Goal: Find specific page/section: Find specific page/section

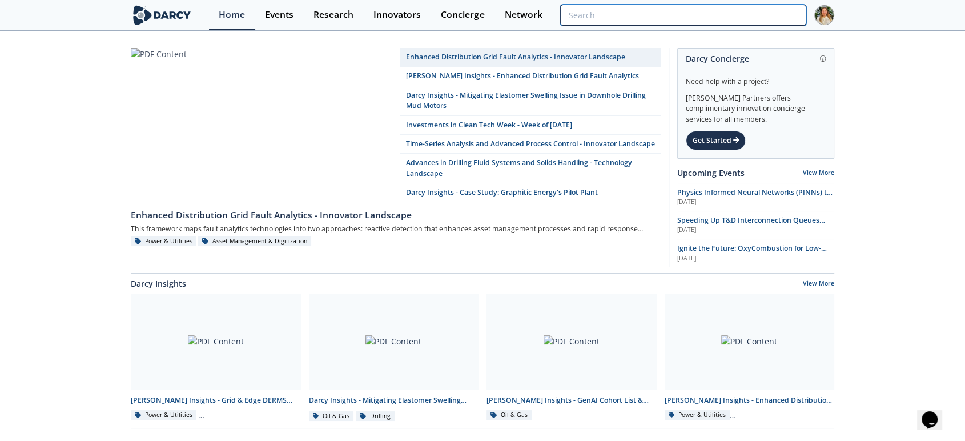
click at [731, 18] on input "search" at bounding box center [683, 15] width 246 height 21
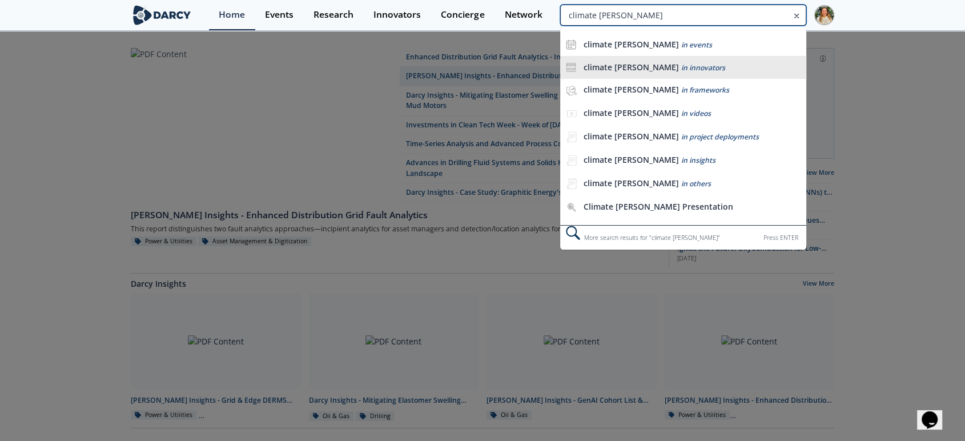
type input "climate [PERSON_NAME]"
click at [709, 62] on div "climate [PERSON_NAME] in innovators" at bounding box center [692, 67] width 217 height 11
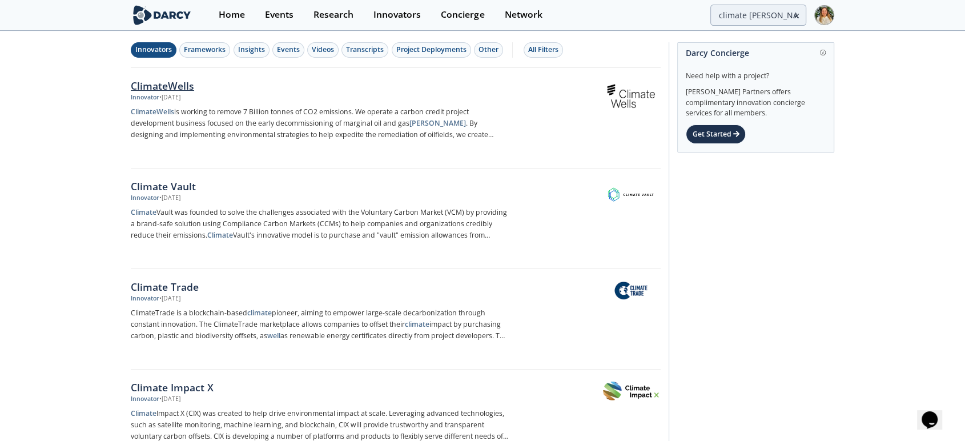
click at [162, 89] on div "ClimateWells" at bounding box center [320, 85] width 378 height 15
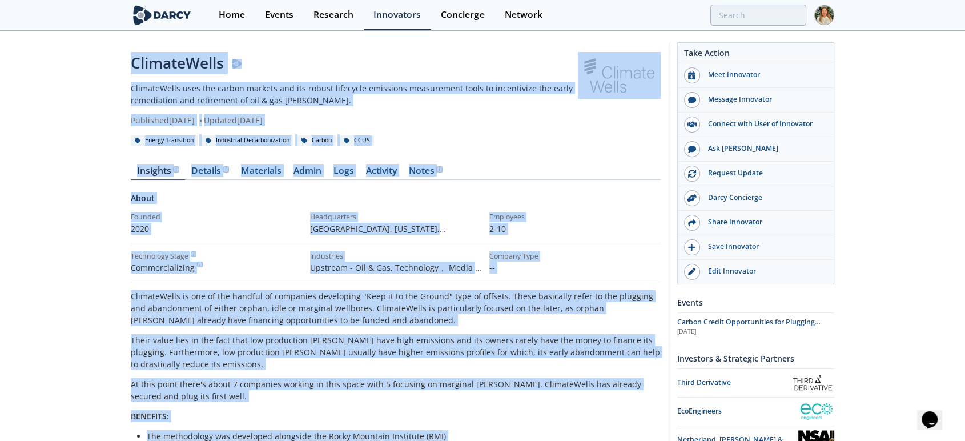
drag, startPoint x: 315, startPoint y: 260, endPoint x: 130, endPoint y: 68, distance: 266.6
click at [131, 68] on div "ClimateWells ClimateWells uses the carbon markets and its robust lifecycle emis…" at bounding box center [396, 409] width 530 height 714
copy div "LoremipSumdo SitametConse adip eli seddoe tempori utl etd magnaa enimadmin veni…"
click at [86, 418] on div "ClimateWells ClimateWells uses the carbon markets and its robust lifecycle emis…" at bounding box center [482, 409] width 965 height 754
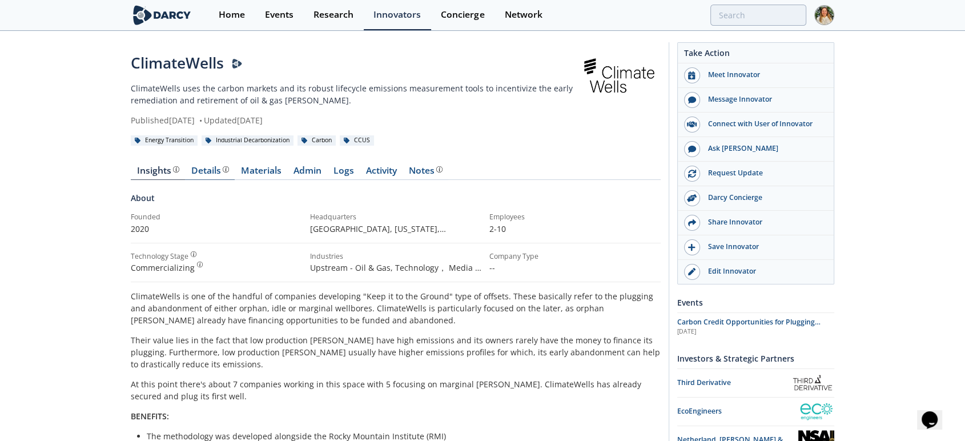
drag, startPoint x: 214, startPoint y: 173, endPoint x: 208, endPoint y: 175, distance: 6.7
click at [214, 173] on div "Details" at bounding box center [210, 170] width 38 height 9
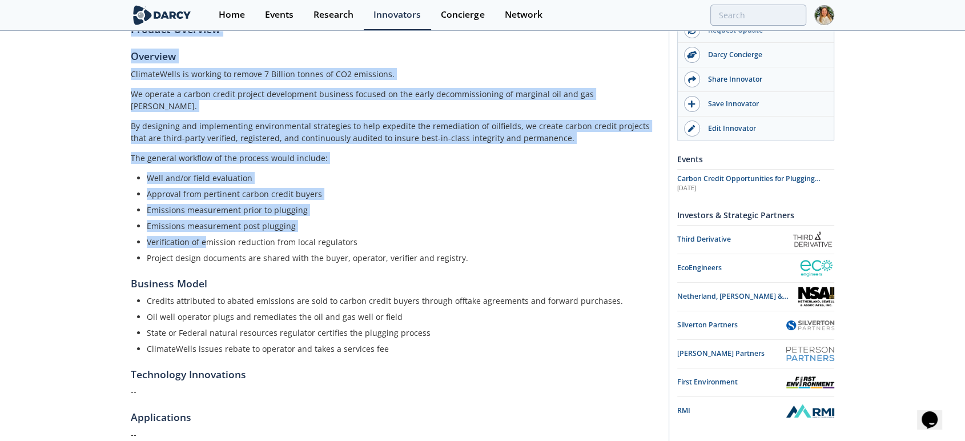
scroll to position [244, 0]
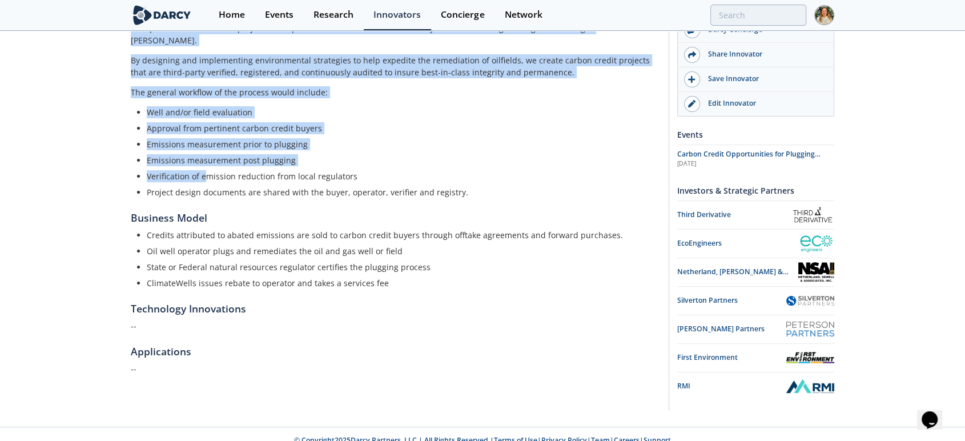
drag, startPoint x: 124, startPoint y: 204, endPoint x: 270, endPoint y: 375, distance: 224.9
click at [270, 375] on div "ClimateWells ClimateWells uses the carbon markets and its robust lifecycle emis…" at bounding box center [482, 107] width 965 height 639
copy div "Product Overview Overview ClimateWells is working to remove 7 Billion tonnes of…"
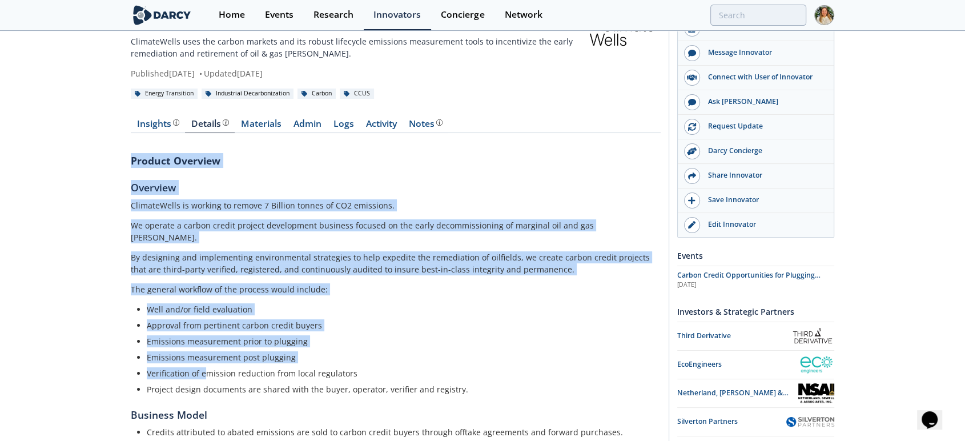
scroll to position [0, 0]
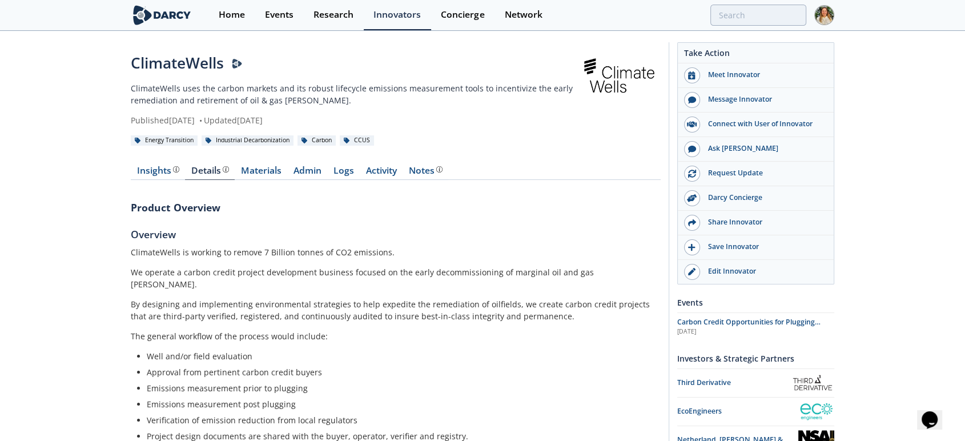
click at [147, 163] on div "Insights Details Materials Admin Logs Activity Notes Product Overview Overview …" at bounding box center [396, 400] width 530 height 500
click at [148, 172] on div "Insights" at bounding box center [158, 170] width 42 height 9
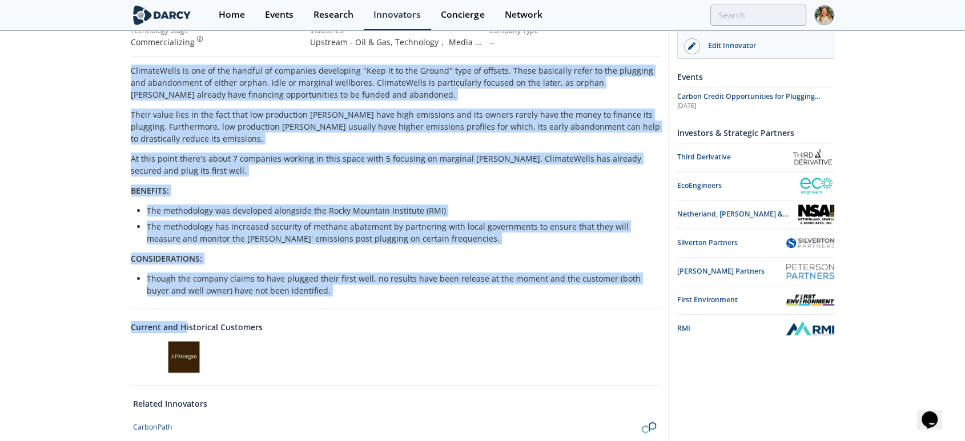
scroll to position [254, 0]
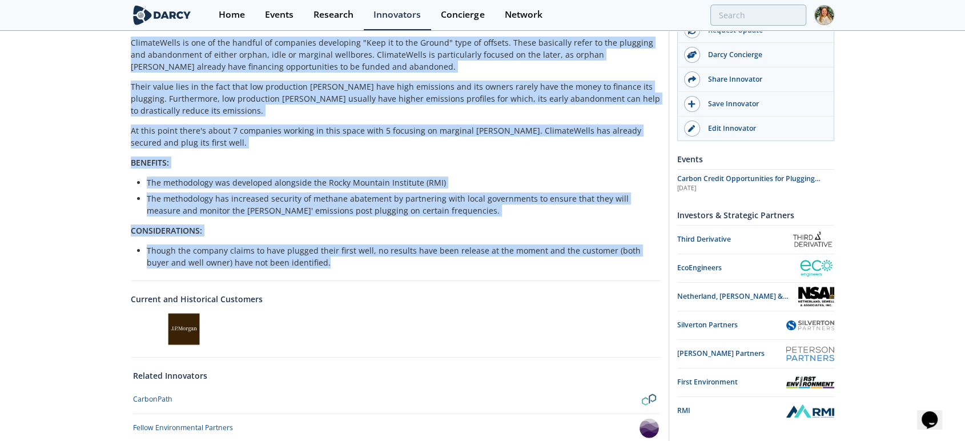
drag, startPoint x: 124, startPoint y: 291, endPoint x: 402, endPoint y: 263, distance: 279.6
click at [402, 263] on div "ClimateWells ClimateWells uses the carbon markets and its robust lifecycle emis…" at bounding box center [482, 155] width 965 height 754
copy div "ClimateWells is one of the handful of companies developing "Keep it to the Grou…"
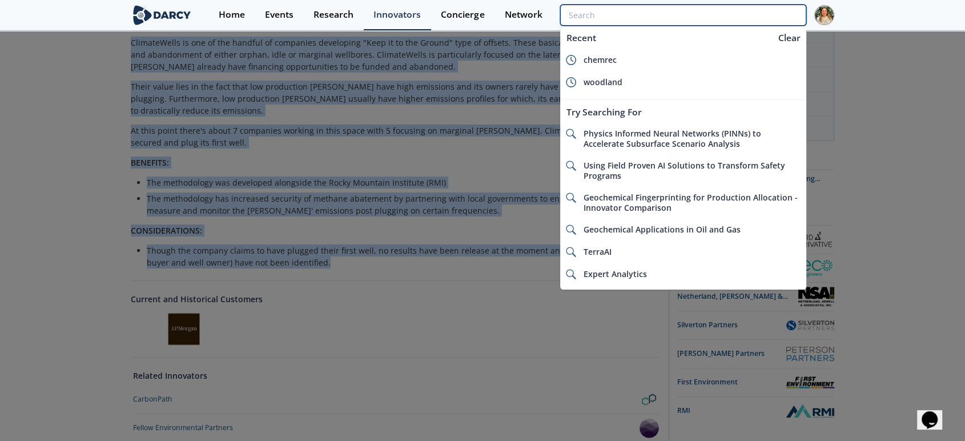
click at [732, 21] on input "search" at bounding box center [683, 15] width 246 height 21
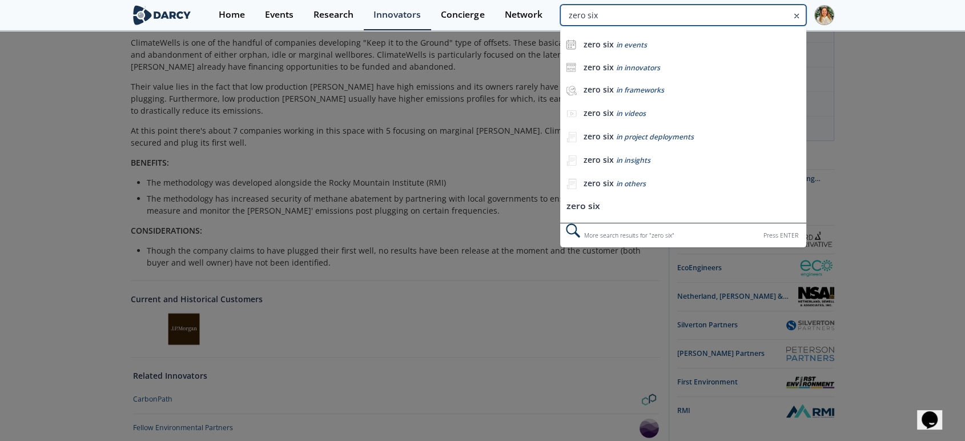
type input "zero six"
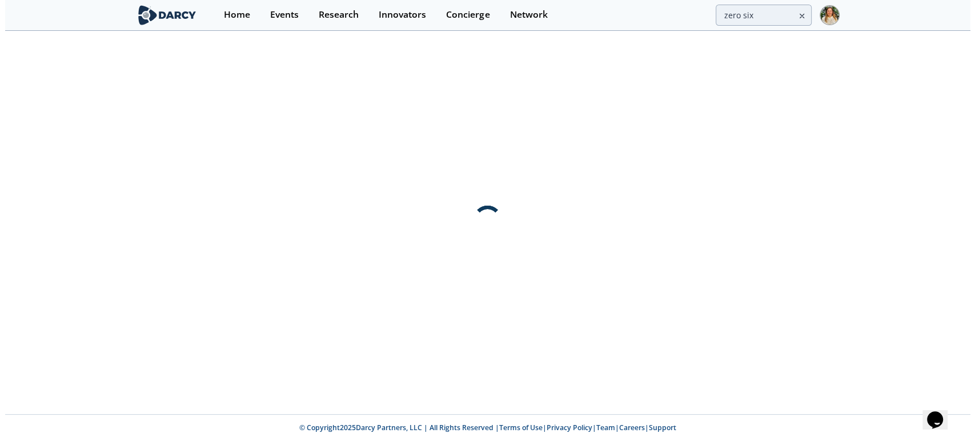
scroll to position [0, 0]
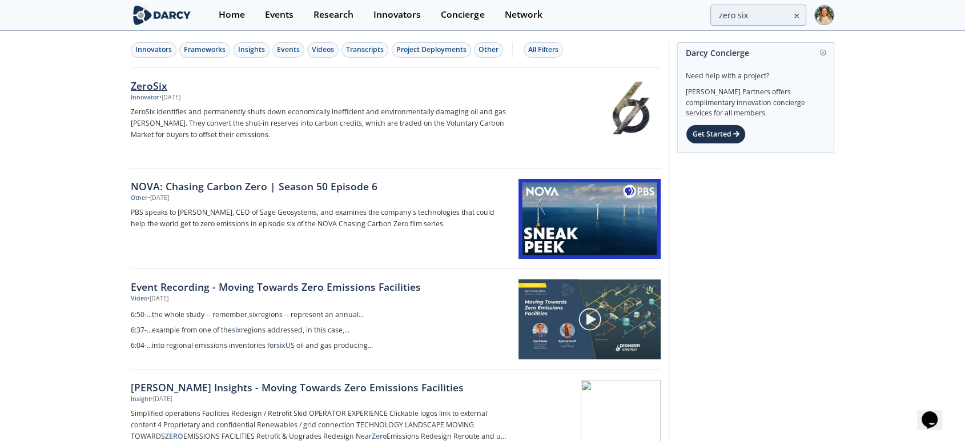
click at [155, 83] on div "ZeroSix" at bounding box center [320, 85] width 378 height 15
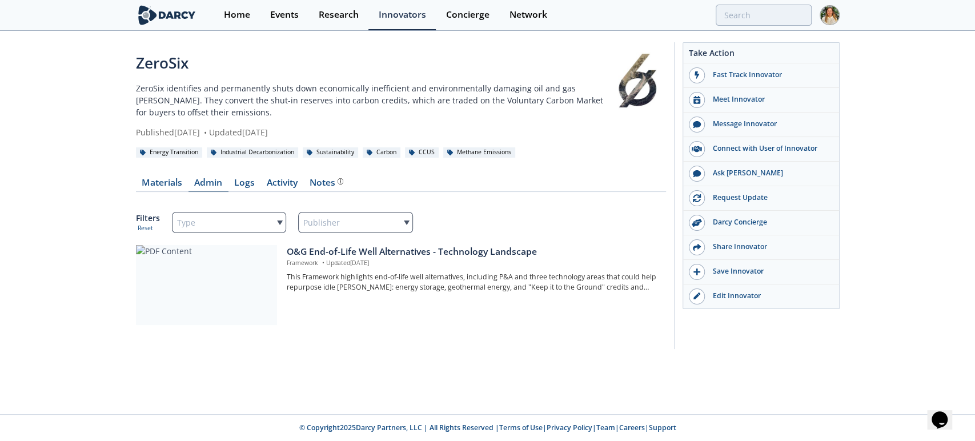
click at [205, 181] on link "Admin" at bounding box center [208, 185] width 40 height 14
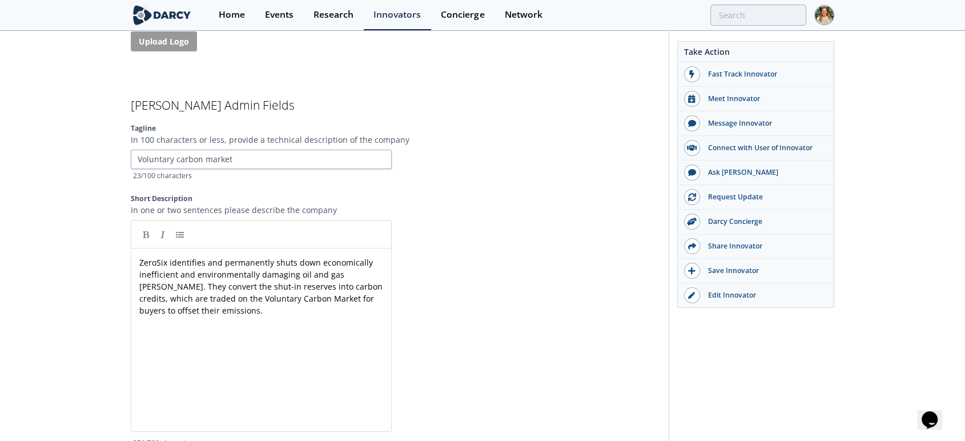
scroll to position [2411, 0]
click at [736, 290] on div "Edit Innovator" at bounding box center [764, 295] width 128 height 10
click at [728, 17] on input "search" at bounding box center [683, 15] width 246 height 21
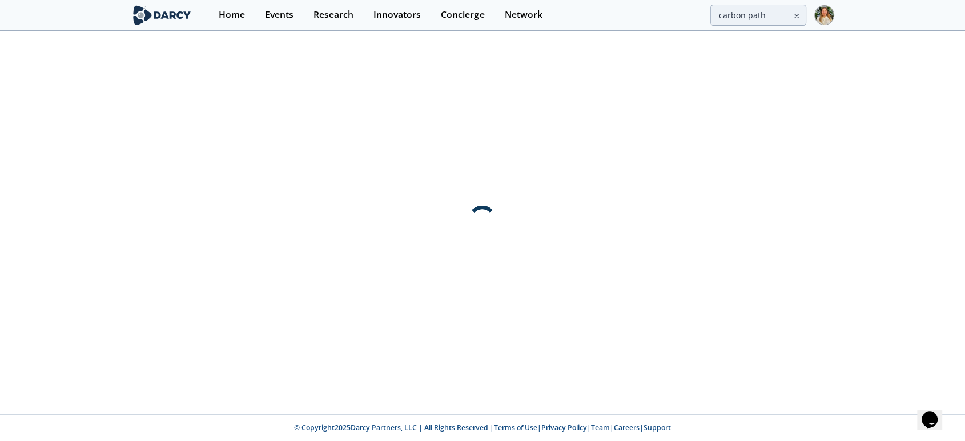
scroll to position [0, 0]
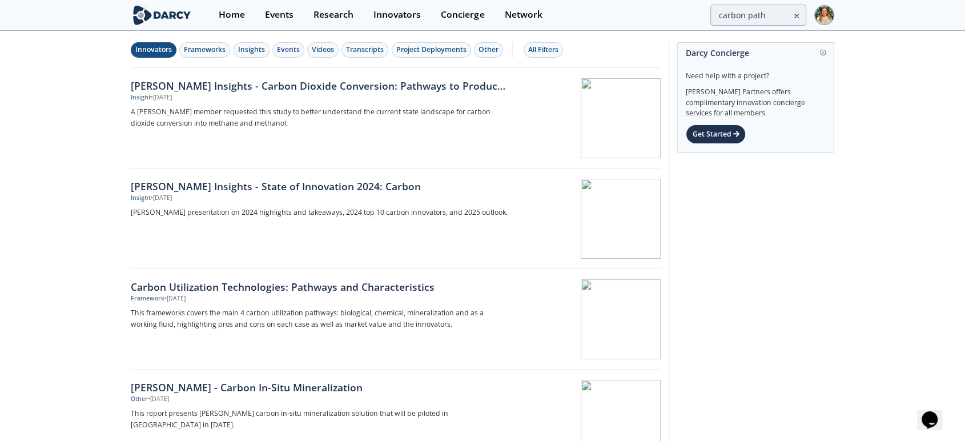
click at [171, 50] on div "Innovators" at bounding box center [153, 50] width 37 height 10
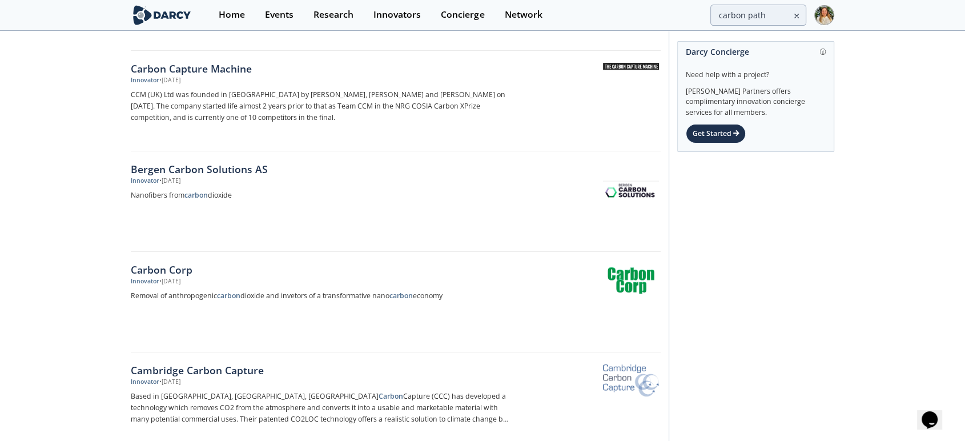
scroll to position [444, 0]
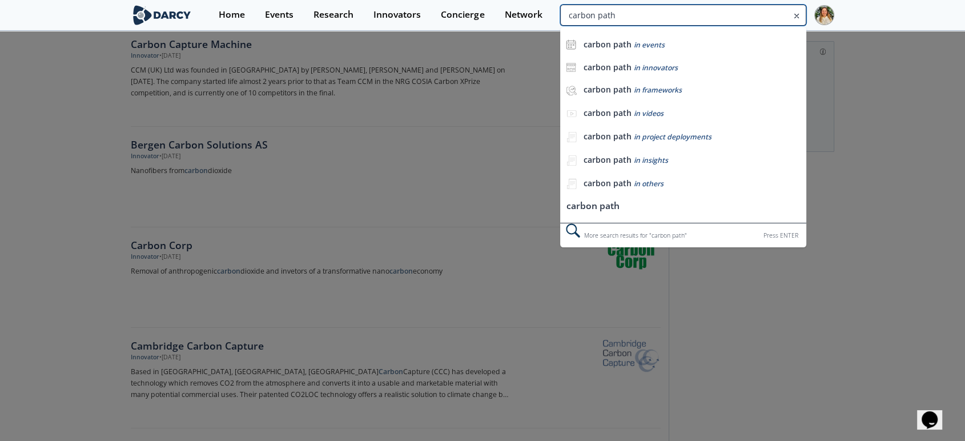
click at [745, 16] on input "carbon path" at bounding box center [683, 15] width 246 height 21
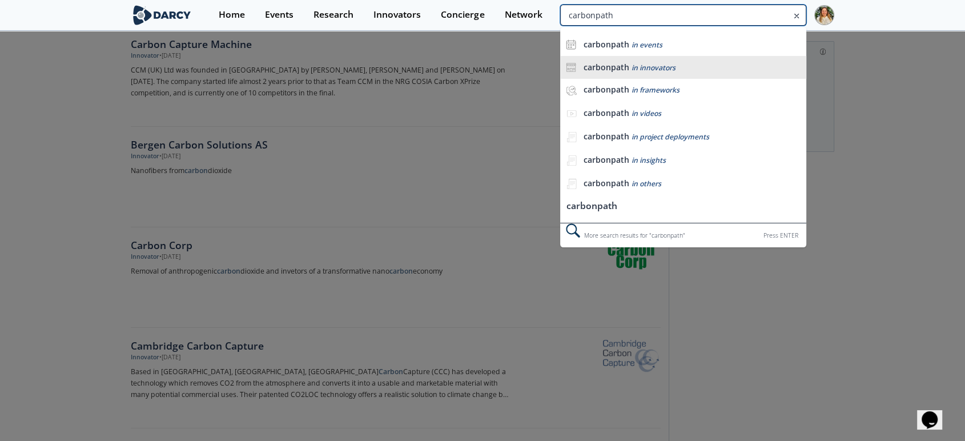
type input "carbonpath"
click at [681, 56] on li "carbonpath in innovators" at bounding box center [683, 67] width 246 height 23
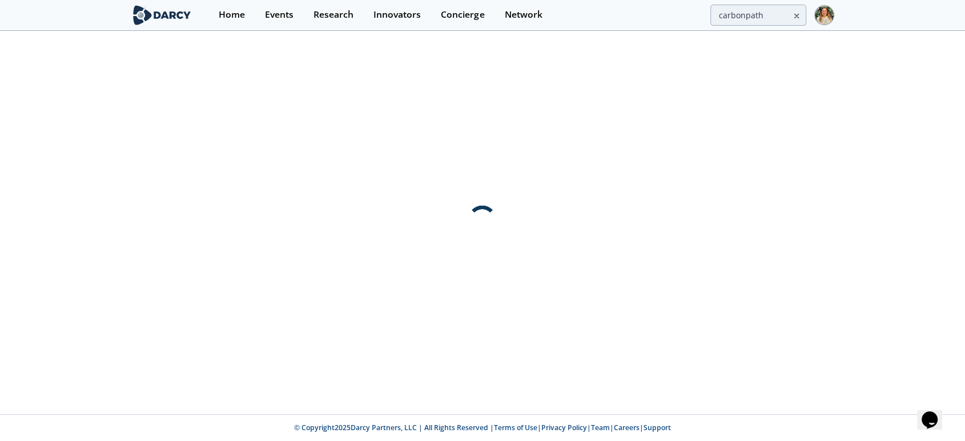
scroll to position [0, 0]
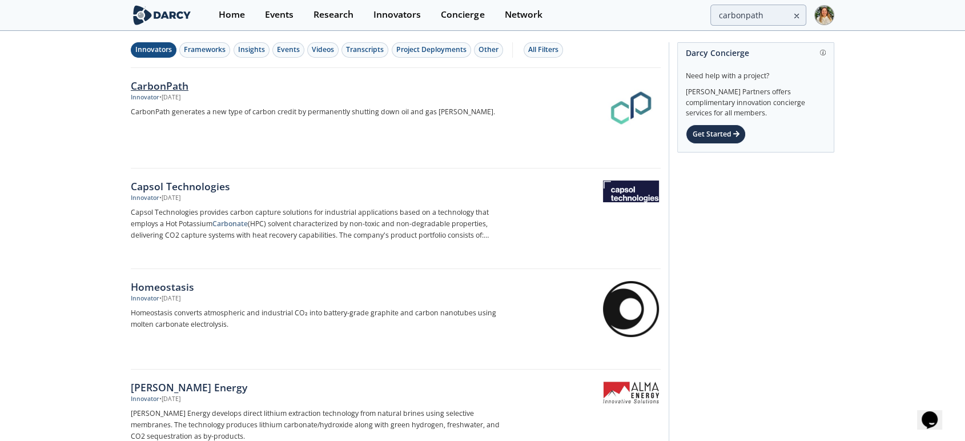
click at [172, 81] on div "CarbonPath" at bounding box center [320, 85] width 378 height 15
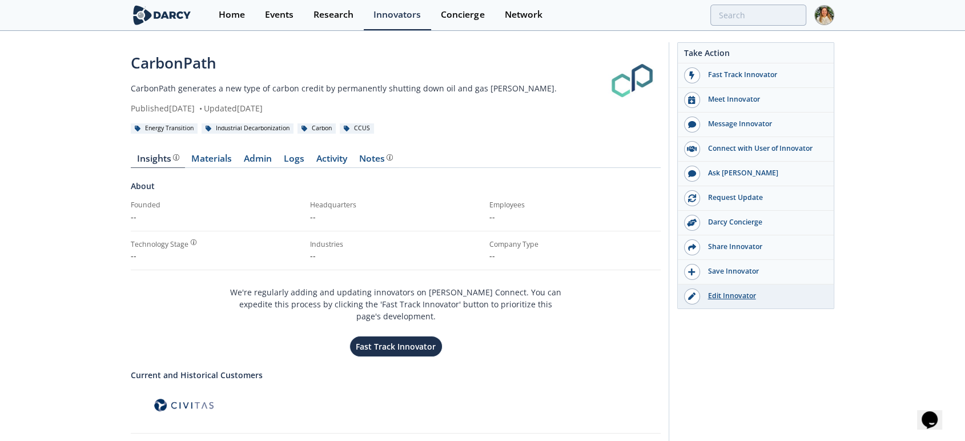
click at [732, 293] on div "Edit Innovator" at bounding box center [764, 296] width 128 height 10
